Goal: Transaction & Acquisition: Purchase product/service

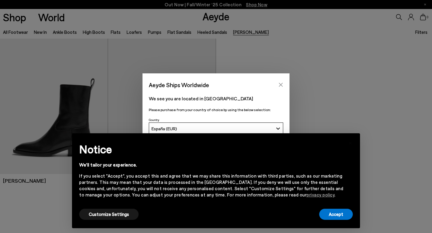
click at [283, 83] on icon "Close" at bounding box center [280, 84] width 5 height 5
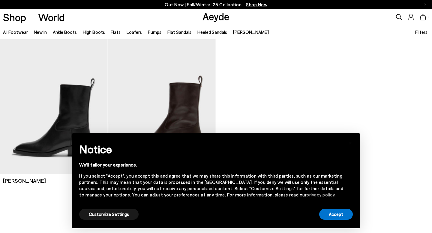
click at [69, 35] on li "Ankle Boots" at bounding box center [65, 32] width 24 height 8
click at [69, 34] on link "Ankle Boots" at bounding box center [65, 31] width 24 height 5
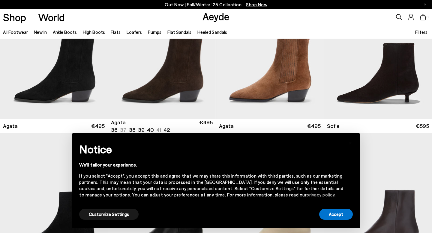
scroll to position [355, 0]
